Goal: Transaction & Acquisition: Purchase product/service

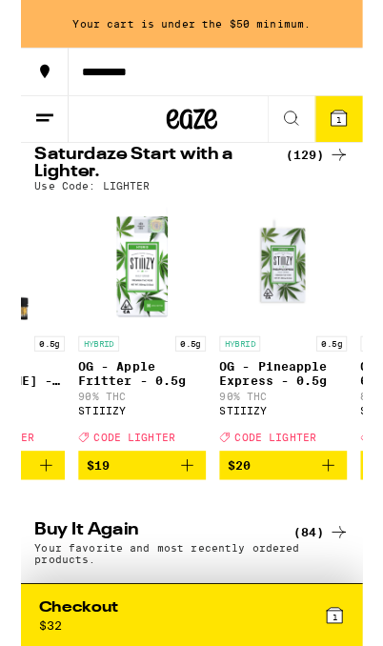
scroll to position [0, 5327]
